Goal: Task Accomplishment & Management: Use online tool/utility

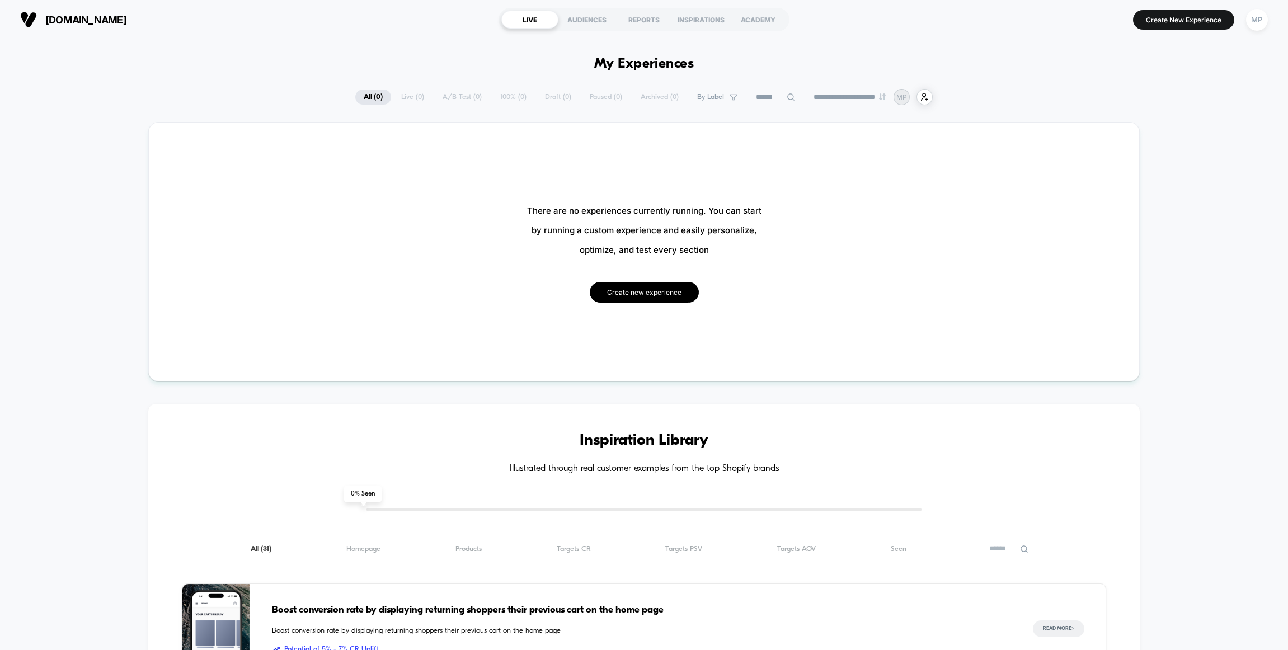
click at [653, 294] on button "Create new experience" at bounding box center [644, 292] width 109 height 21
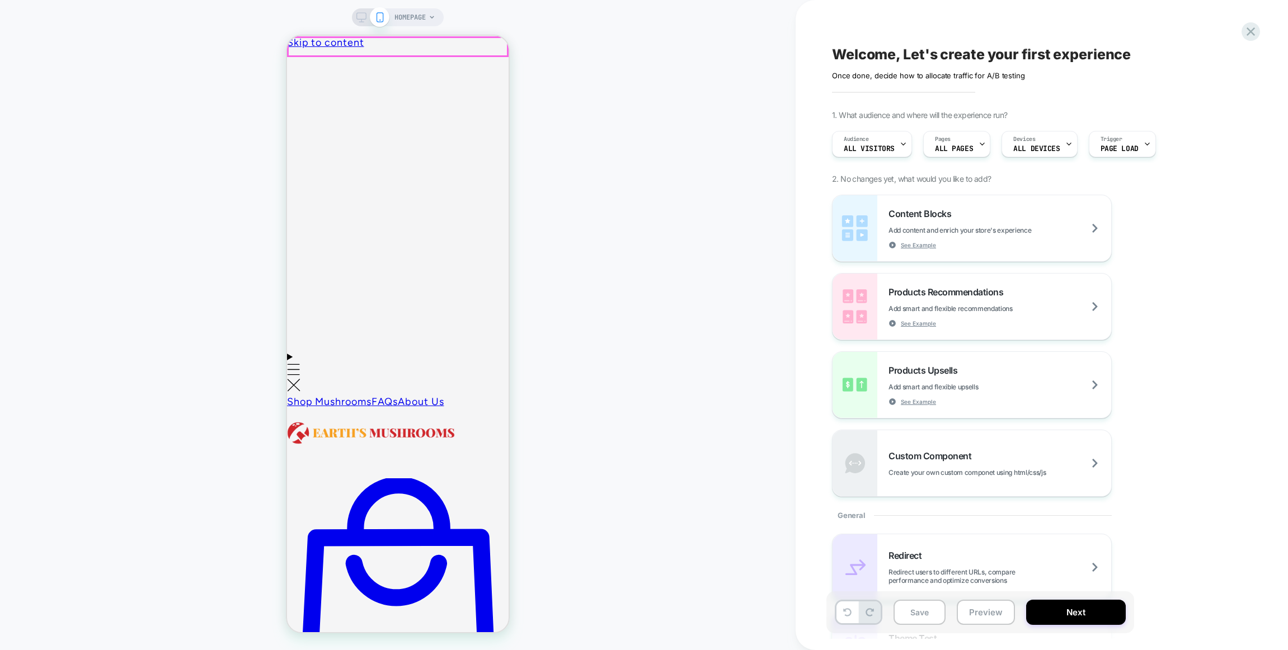
click at [414, 16] on span "HOMEPAGE" at bounding box center [410, 17] width 31 height 18
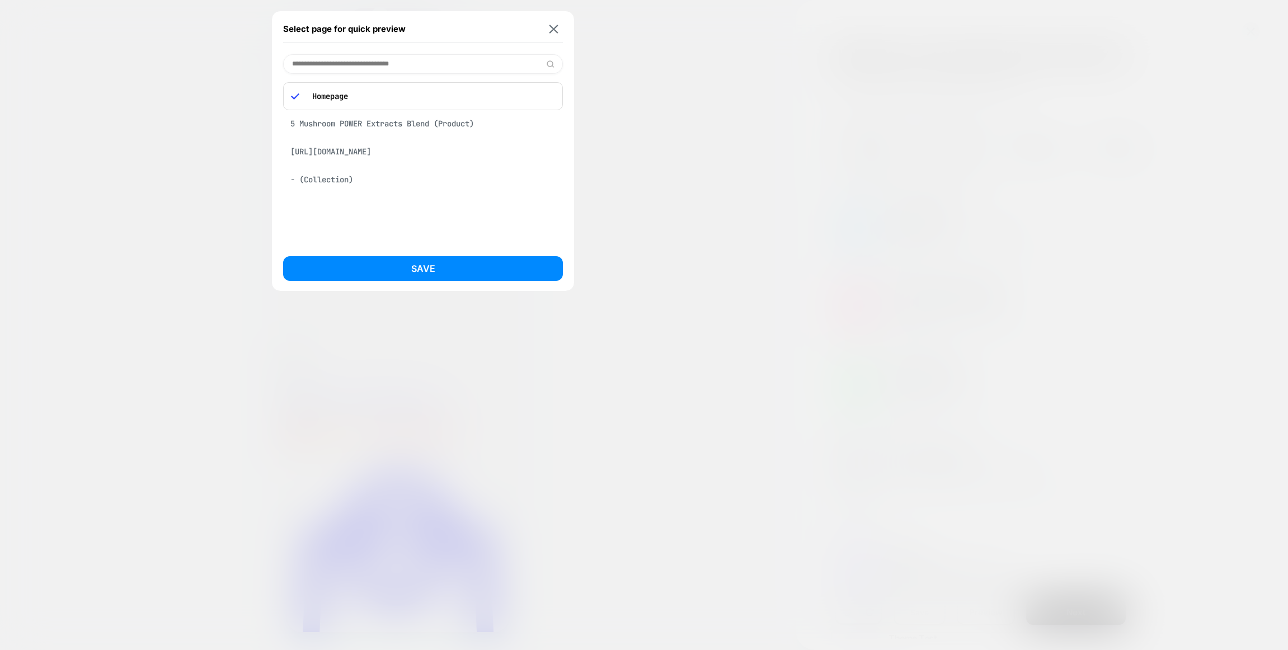
click at [416, 153] on div "[URL][DOMAIN_NAME]" at bounding box center [423, 151] width 280 height 21
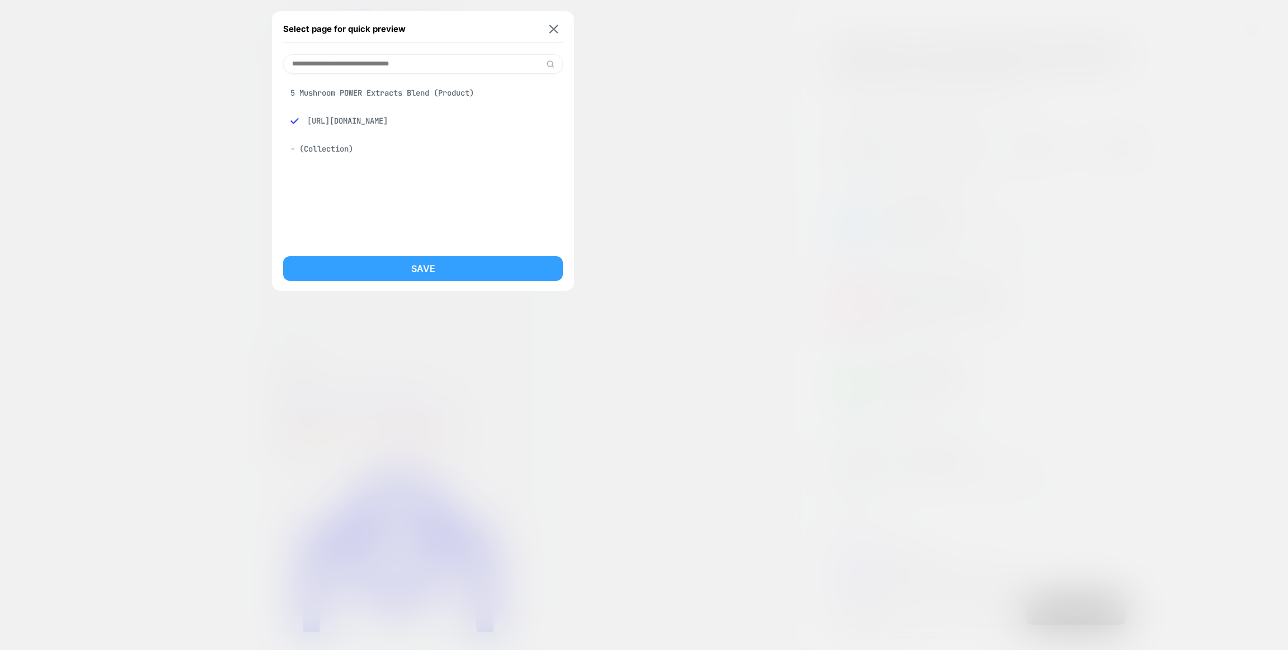
click at [437, 267] on button "Save" at bounding box center [423, 268] width 280 height 25
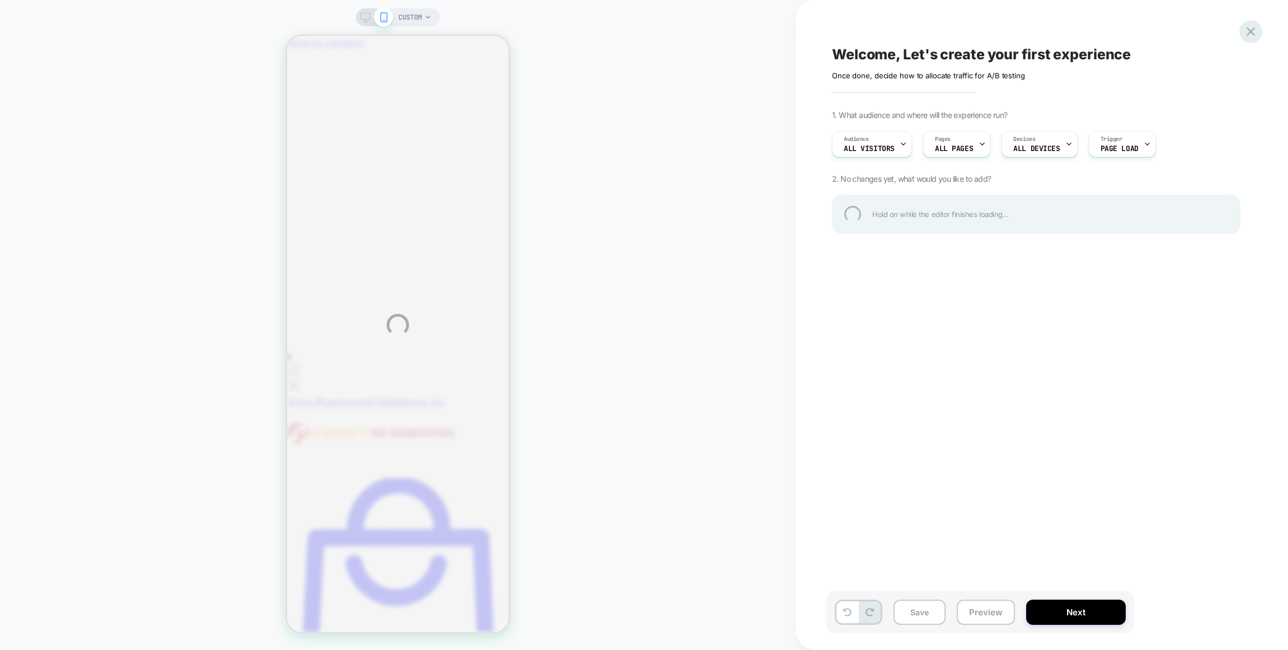
click at [1250, 34] on div at bounding box center [1251, 31] width 23 height 23
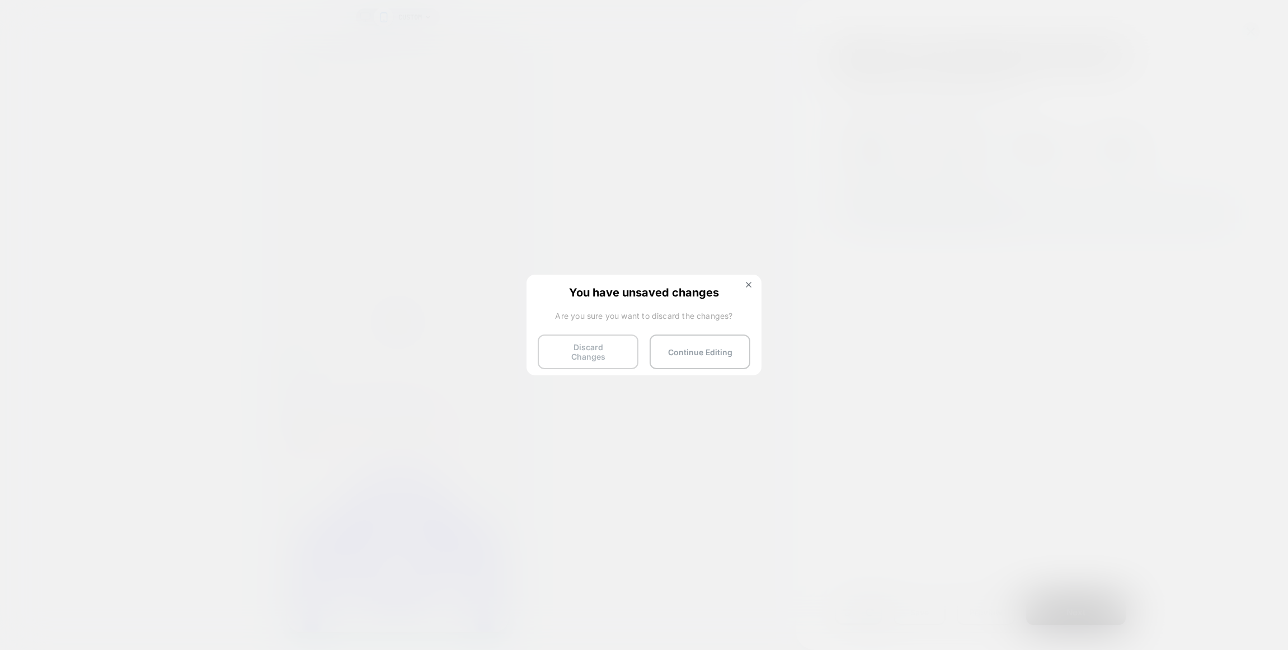
click at [559, 354] on button "Discard Changes" at bounding box center [588, 352] width 101 height 35
